Goal: Navigation & Orientation: Find specific page/section

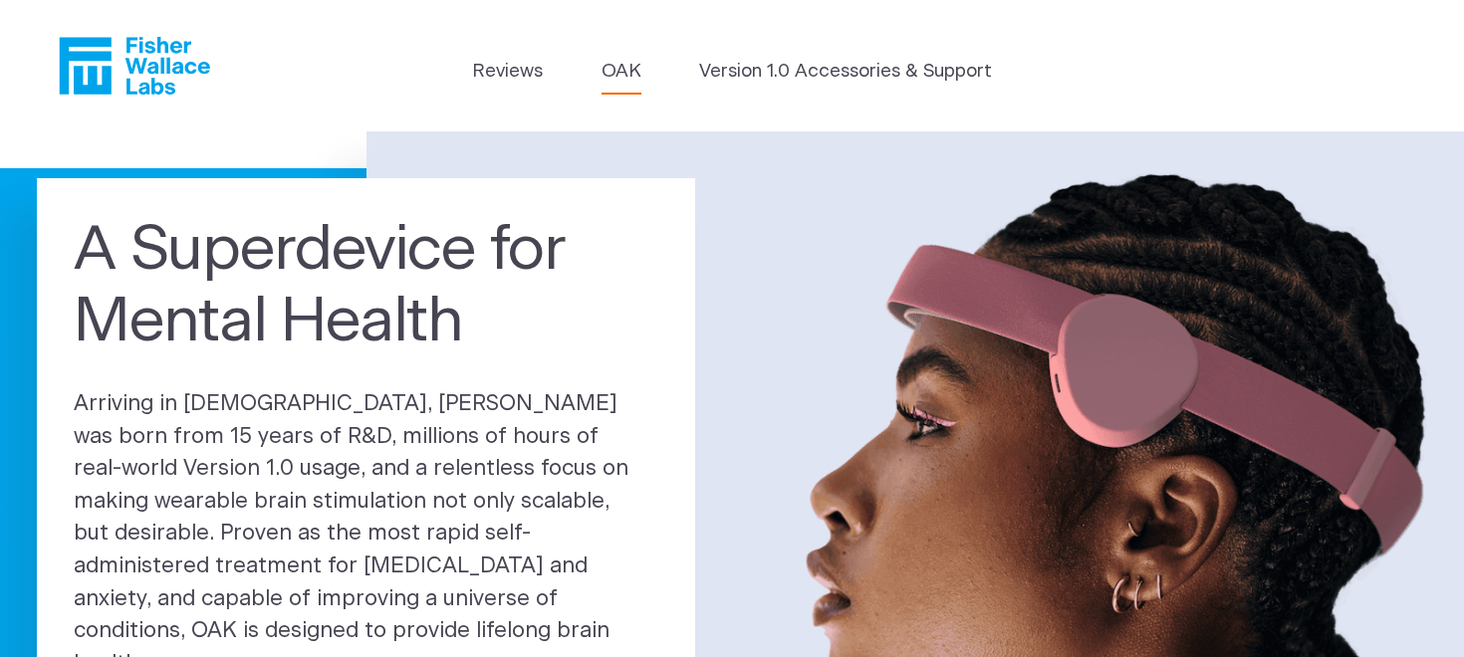
click at [615, 76] on link "OAK" at bounding box center [622, 72] width 40 height 28
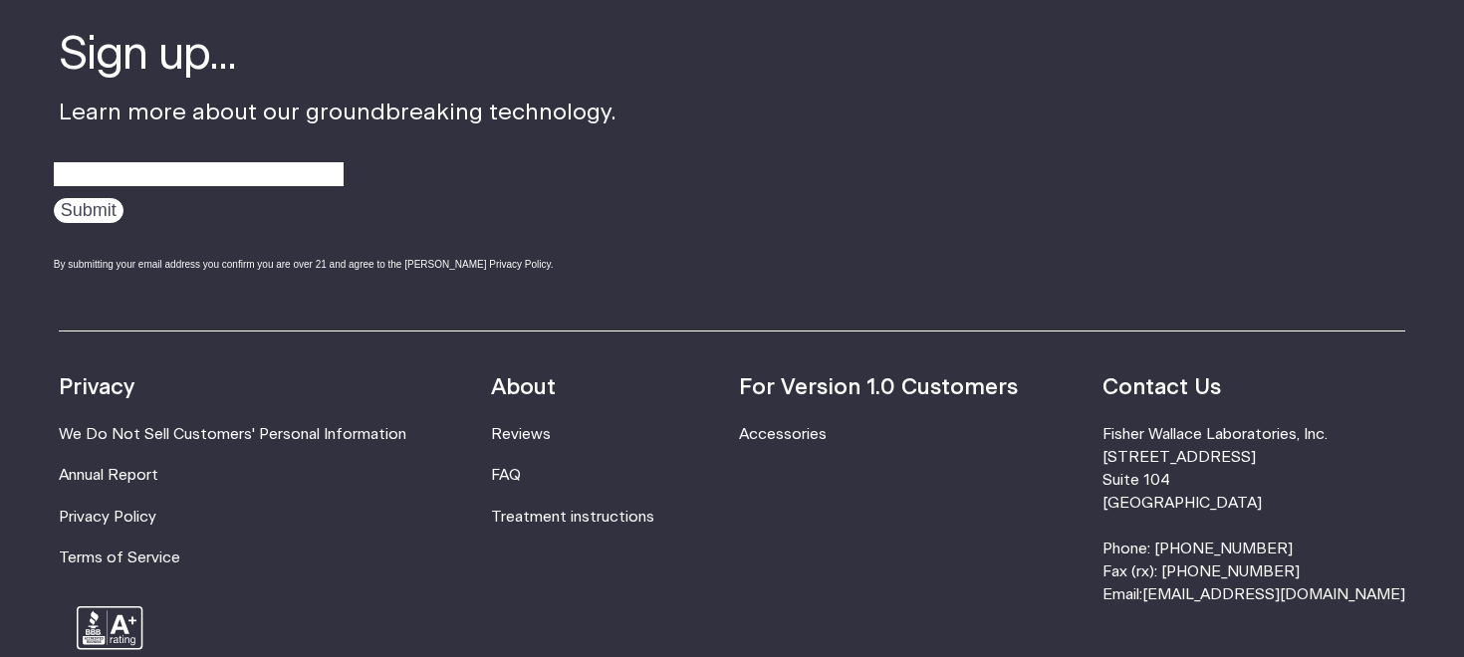
scroll to position [3410, 0]
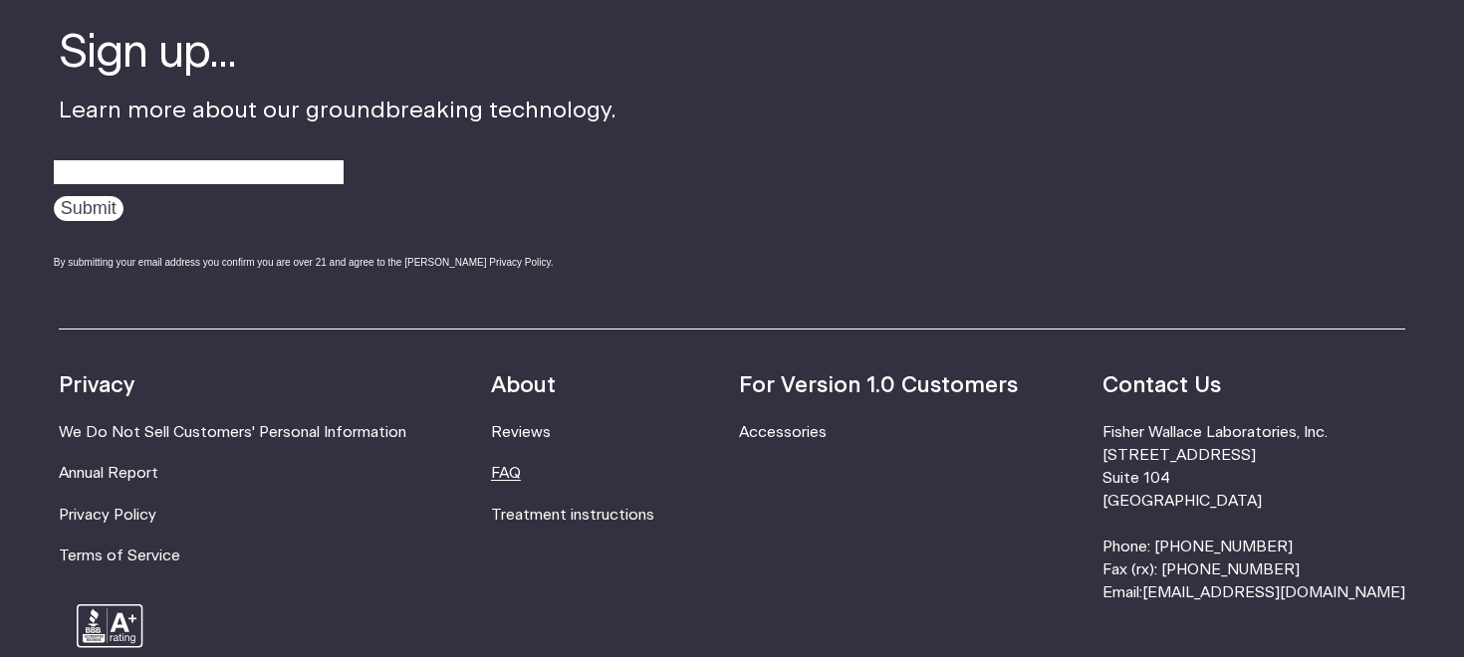
click at [521, 480] on link "FAQ" at bounding box center [506, 473] width 30 height 15
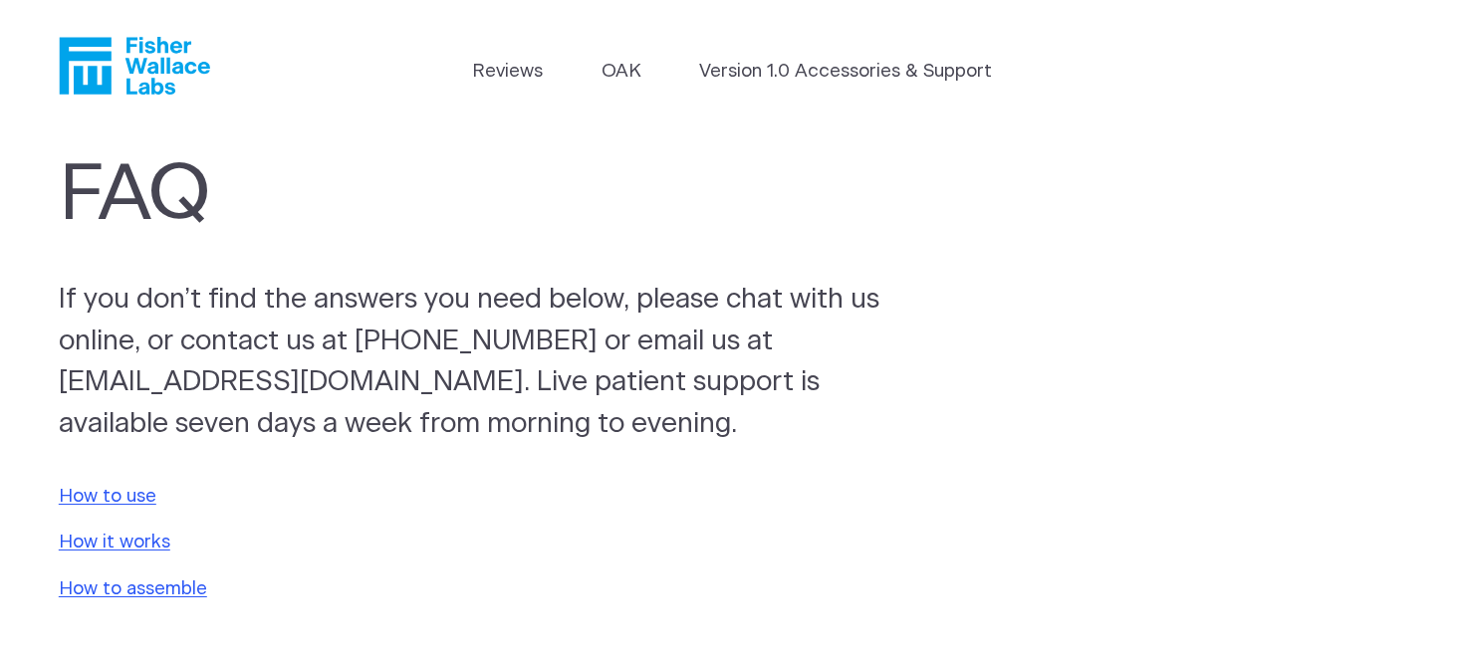
click at [730, 90] on li "Version 1.0 Accessories & Support" at bounding box center [845, 76] width 293 height 37
click at [766, 73] on link "Version 1.0 Accessories & Support" at bounding box center [845, 72] width 293 height 28
